Goal: Task Accomplishment & Management: Manage account settings

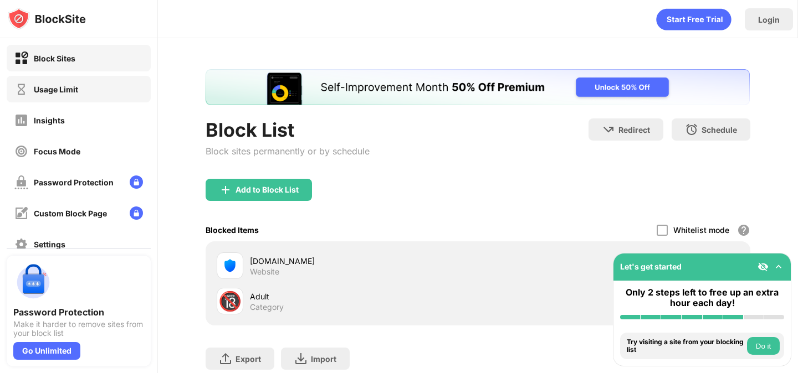
click at [115, 93] on div "Usage Limit" at bounding box center [79, 89] width 144 height 27
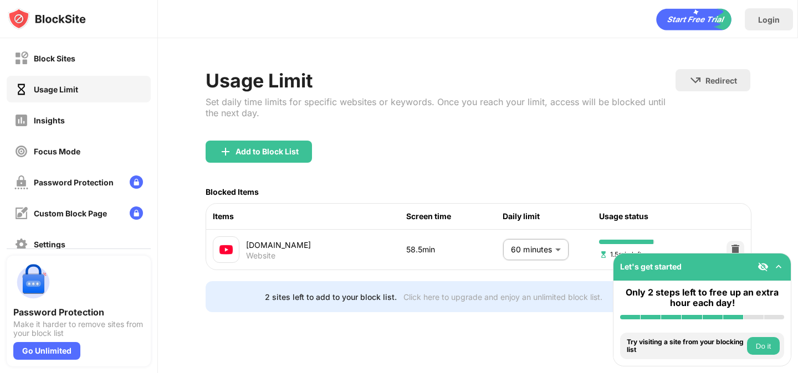
click at [514, 244] on body "Block Sites Usage Limit Insights Focus Mode Password Protection Custom Block Pa…" at bounding box center [399, 186] width 798 height 373
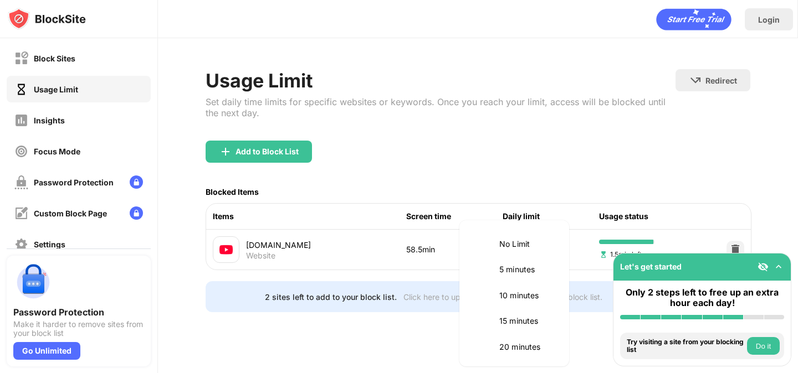
scroll to position [259, 0]
click at [405, 283] on div at bounding box center [399, 186] width 798 height 373
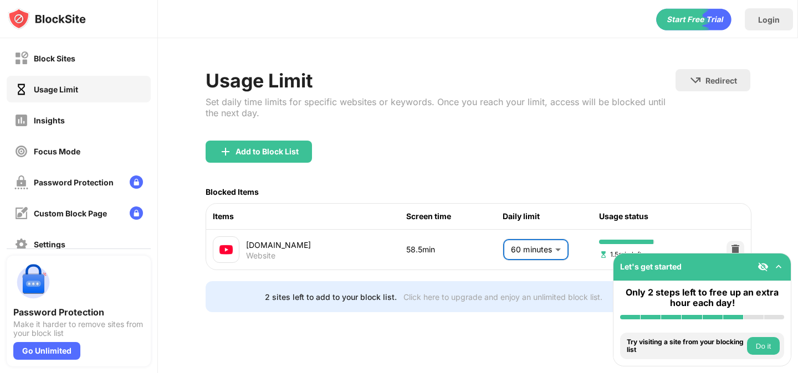
click at [786, 264] on div "Let's get started" at bounding box center [701, 267] width 177 height 27
click at [777, 267] on img at bounding box center [778, 266] width 11 height 11
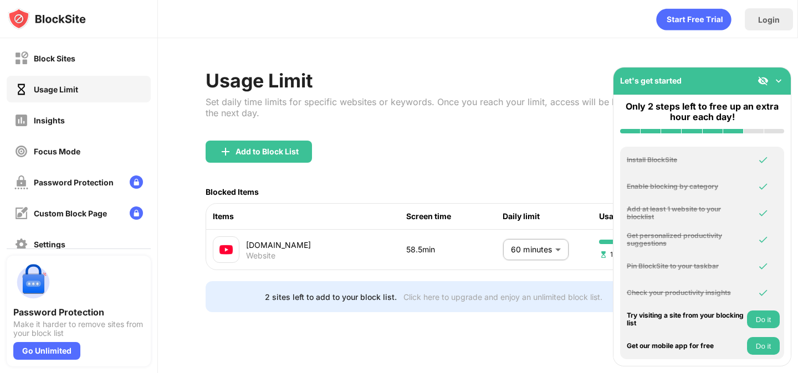
click at [779, 80] on img at bounding box center [778, 80] width 11 height 11
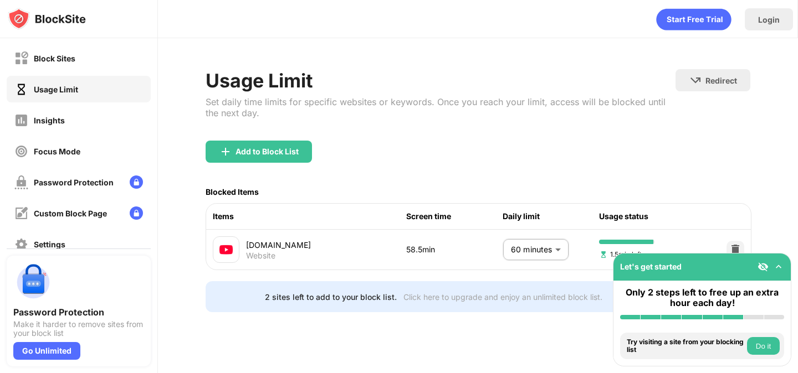
click at [671, 147] on div "Add to Block List" at bounding box center [478, 161] width 544 height 40
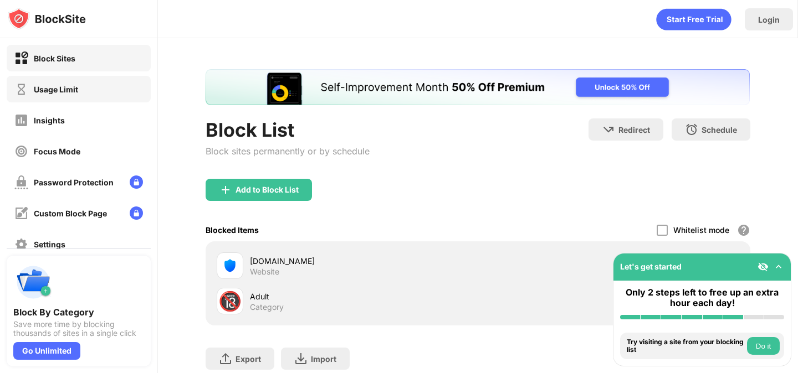
click at [76, 91] on div "Usage Limit" at bounding box center [56, 89] width 44 height 9
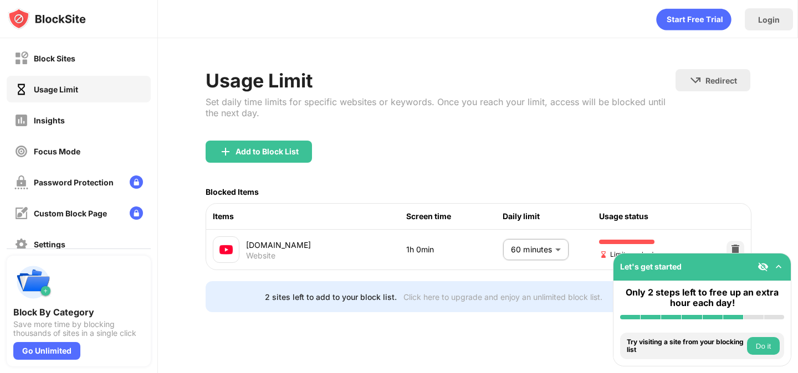
click at [520, 243] on body "Block Sites Usage Limit Insights Focus Mode Password Protection Custom Block Pa…" at bounding box center [399, 186] width 798 height 373
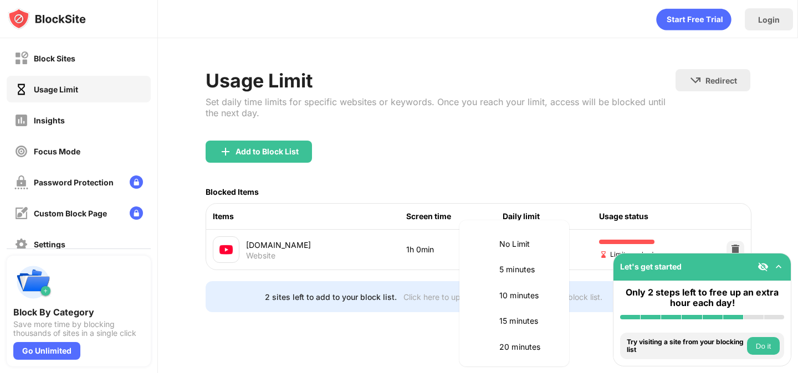
scroll to position [259, 0]
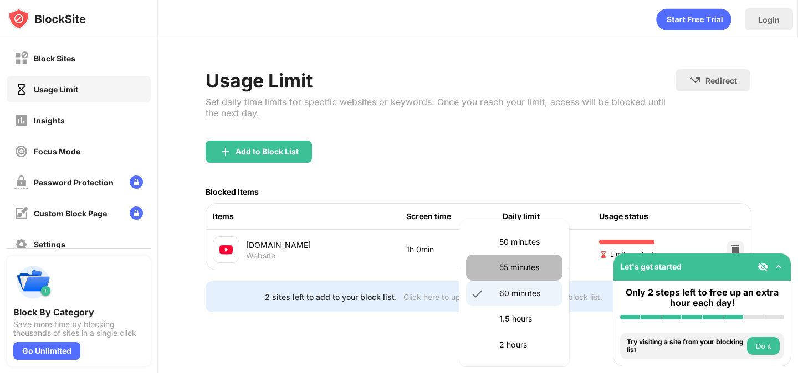
click at [516, 274] on li "55 minutes" at bounding box center [514, 267] width 96 height 25
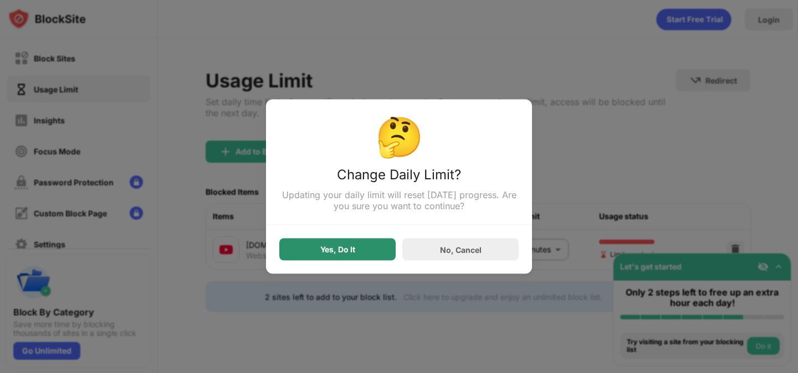
click at [366, 258] on div "Yes, Do It" at bounding box center [337, 250] width 116 height 22
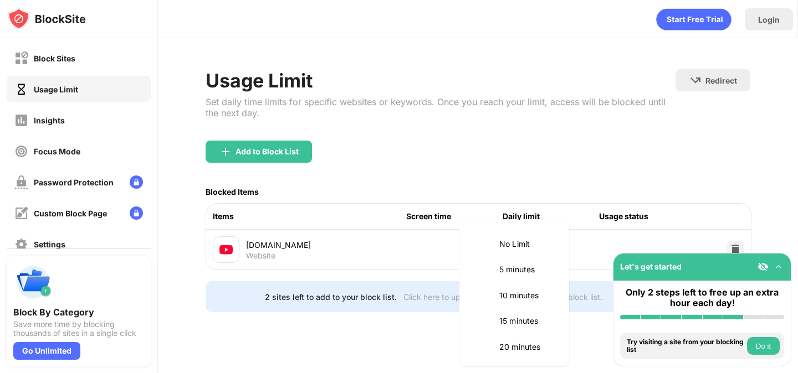
click at [536, 253] on body "Block Sites Usage Limit Insights Focus Mode Password Protection Custom Block Pa…" at bounding box center [399, 186] width 798 height 373
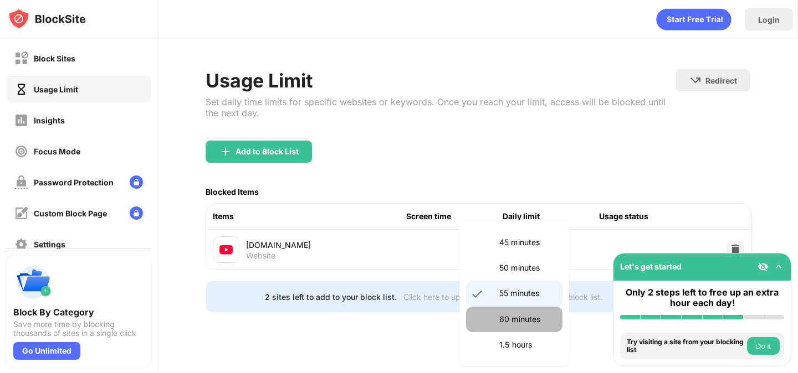
click at [509, 307] on li "60 minutes" at bounding box center [514, 319] width 96 height 25
type input "**"
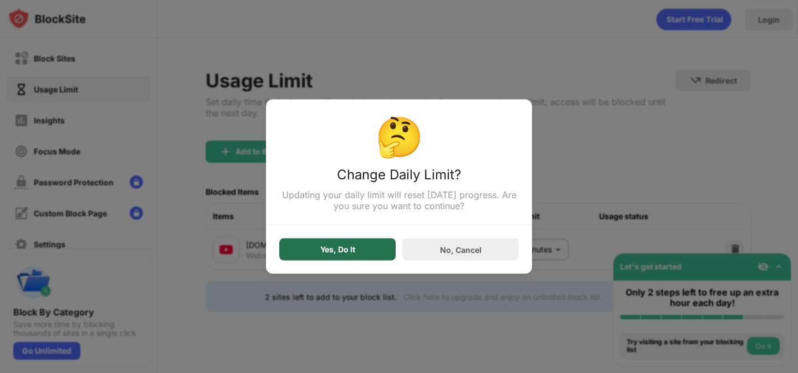
click at [330, 254] on div "Yes, Do It" at bounding box center [337, 249] width 35 height 9
